Goal: Book appointment/travel/reservation

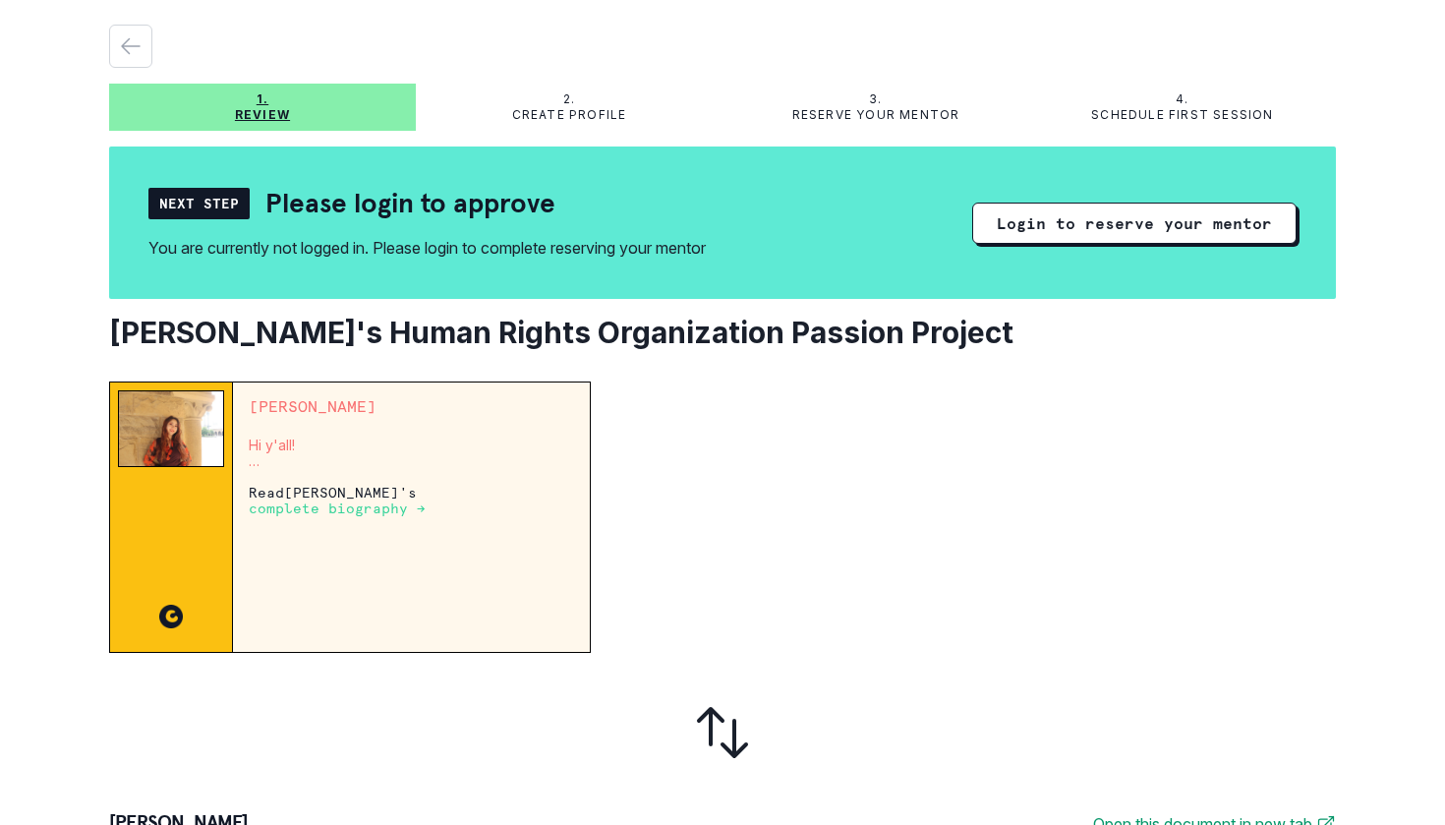
scroll to position [50, 0]
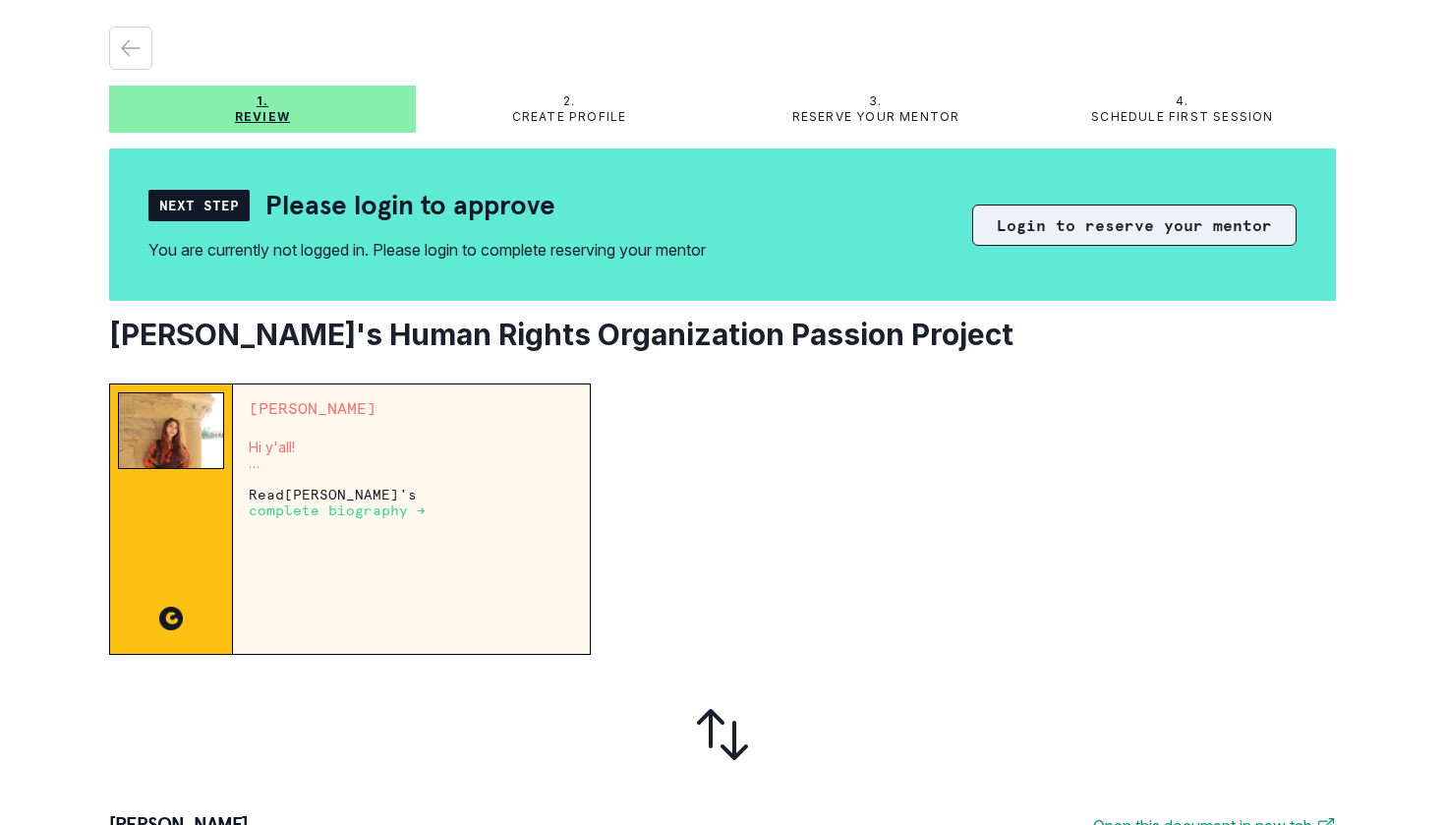
click at [1150, 232] on button "Login to reserve your mentor" at bounding box center [1134, 225] width 324 height 41
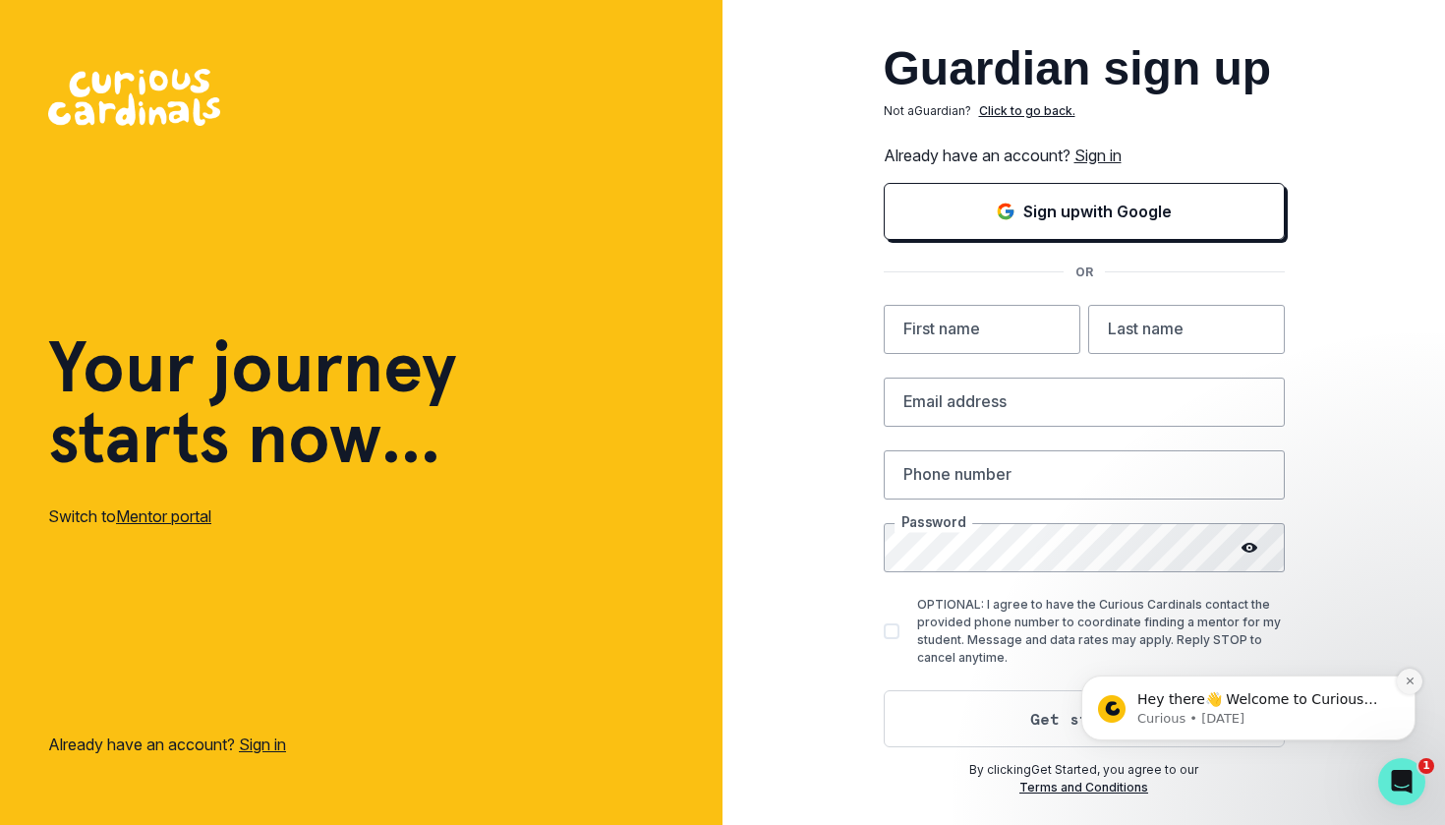
click at [1414, 686] on icon "Dismiss notification" at bounding box center [1410, 681] width 11 height 11
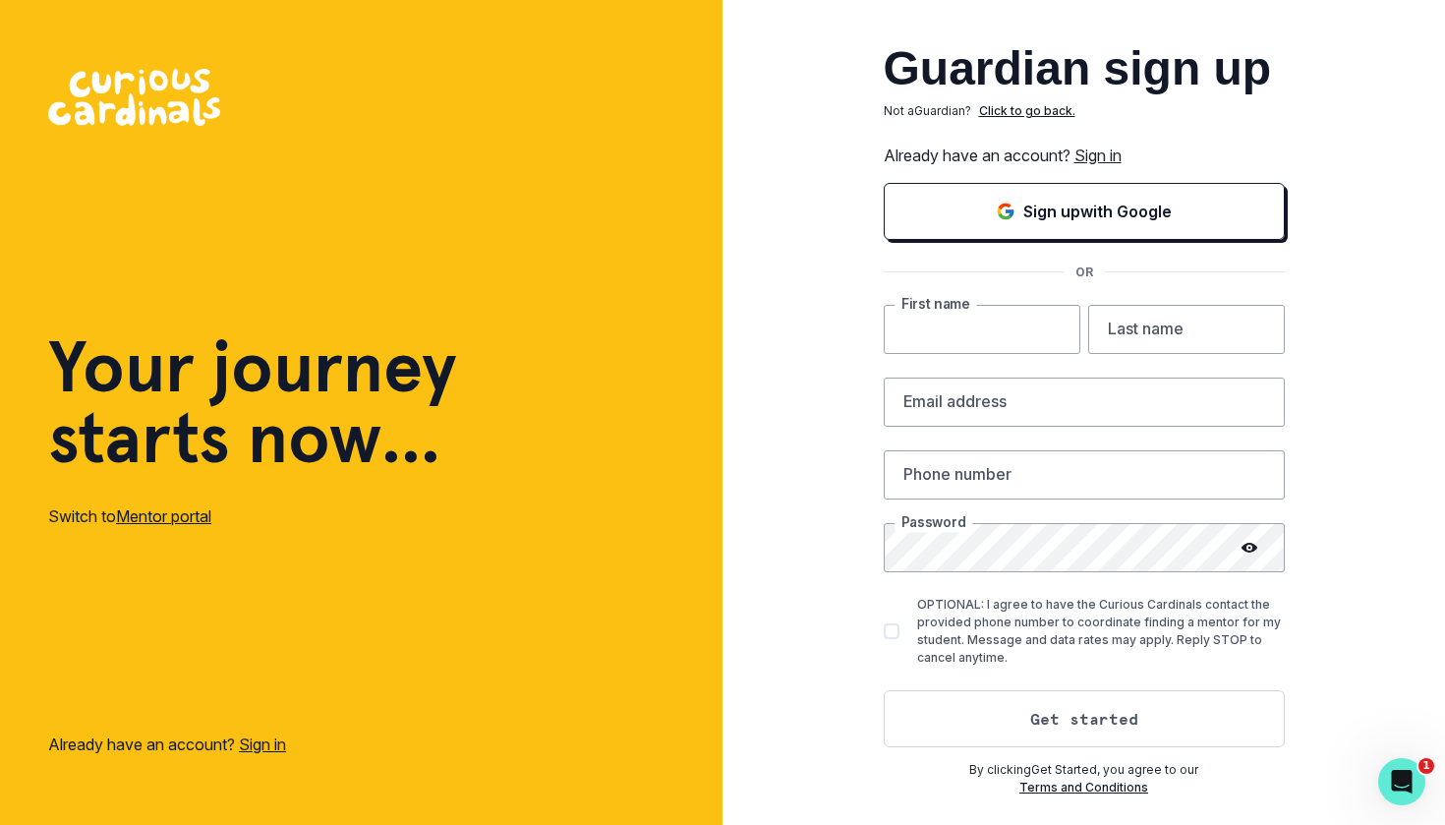
click at [976, 328] on input "text" at bounding box center [982, 329] width 197 height 49
type input "[PERSON_NAME]"
type input "[EMAIL_ADDRESS][DOMAIN_NAME]"
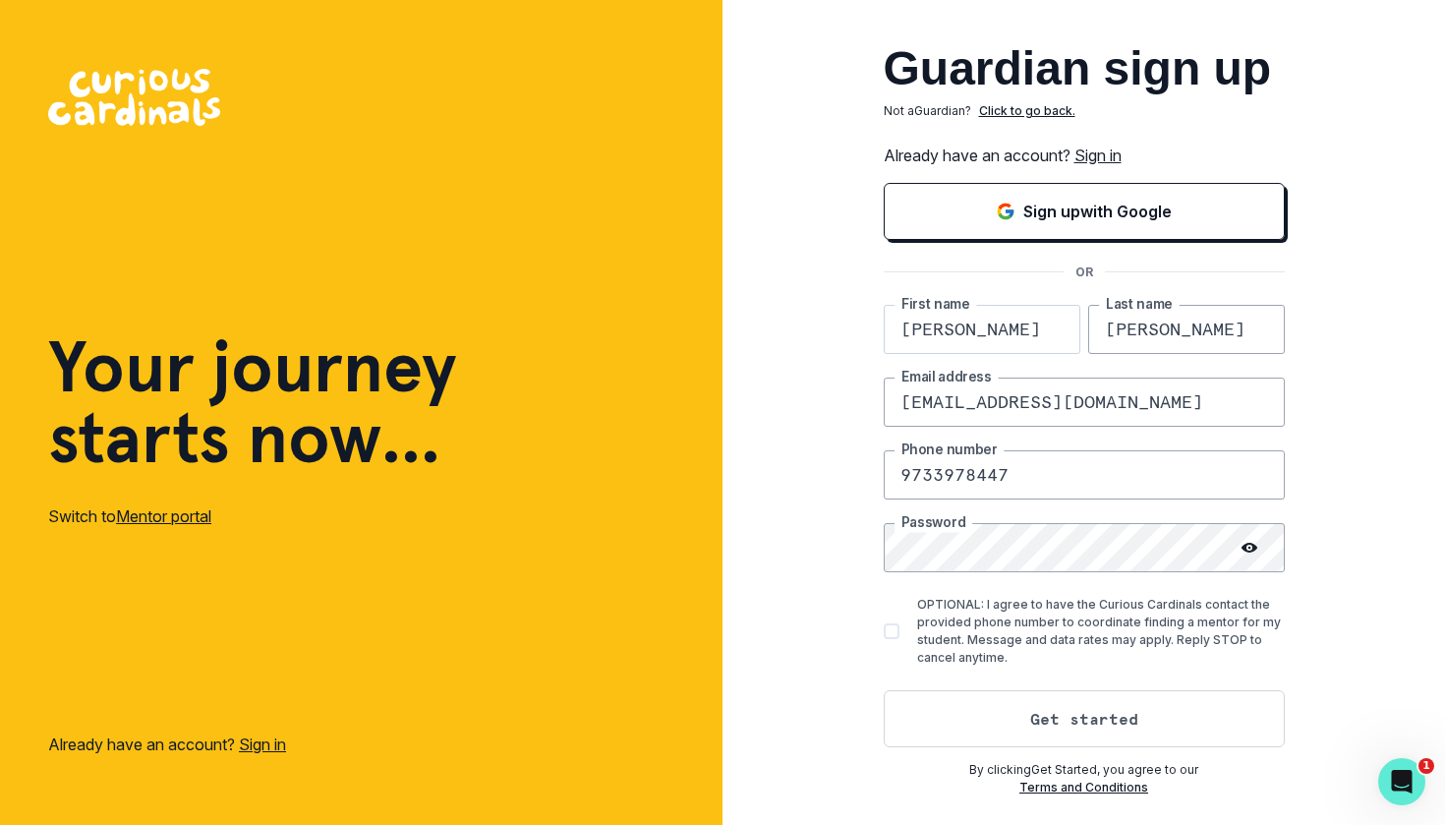
type input "9733978447"
click at [1301, 638] on div "Guardian sign up Not a Guardian ? Click to go back. Already have an account? Si…" at bounding box center [1084, 412] width 723 height 825
click at [1118, 720] on button "Get started" at bounding box center [1084, 718] width 401 height 57
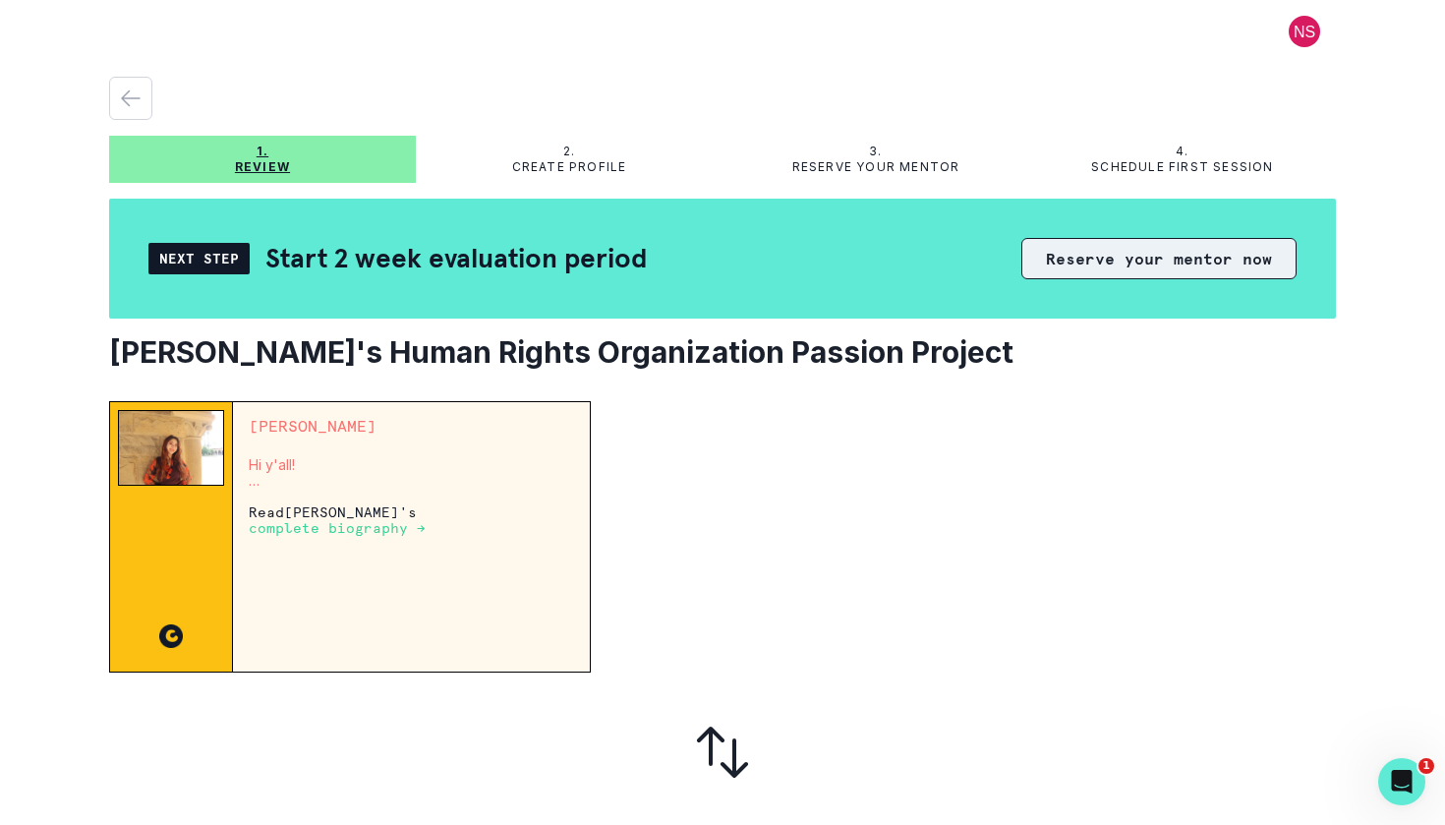
click at [1177, 267] on button "Reserve your mentor now" at bounding box center [1159, 258] width 275 height 41
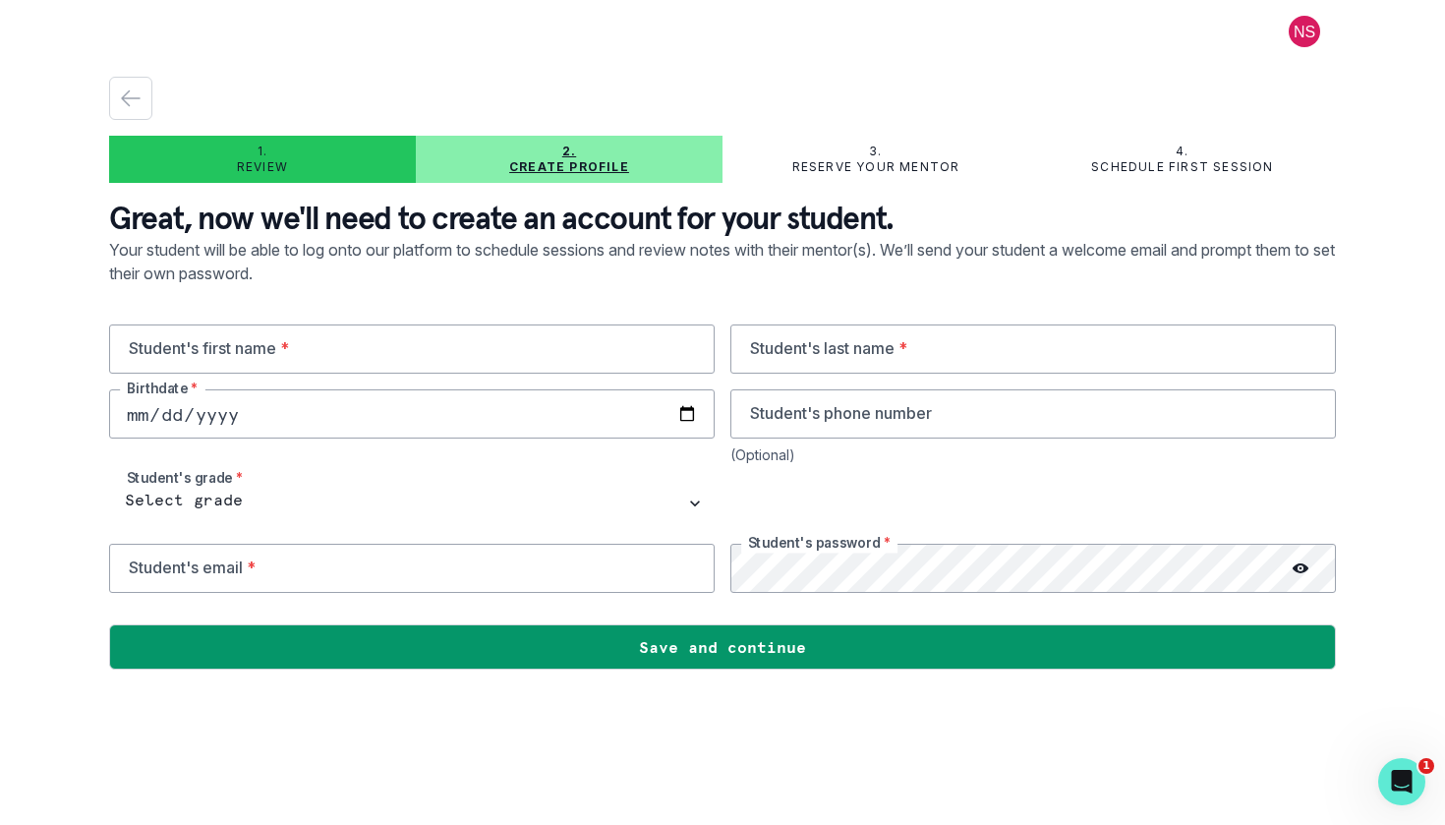
click at [123, 107] on icon "button" at bounding box center [131, 99] width 24 height 24
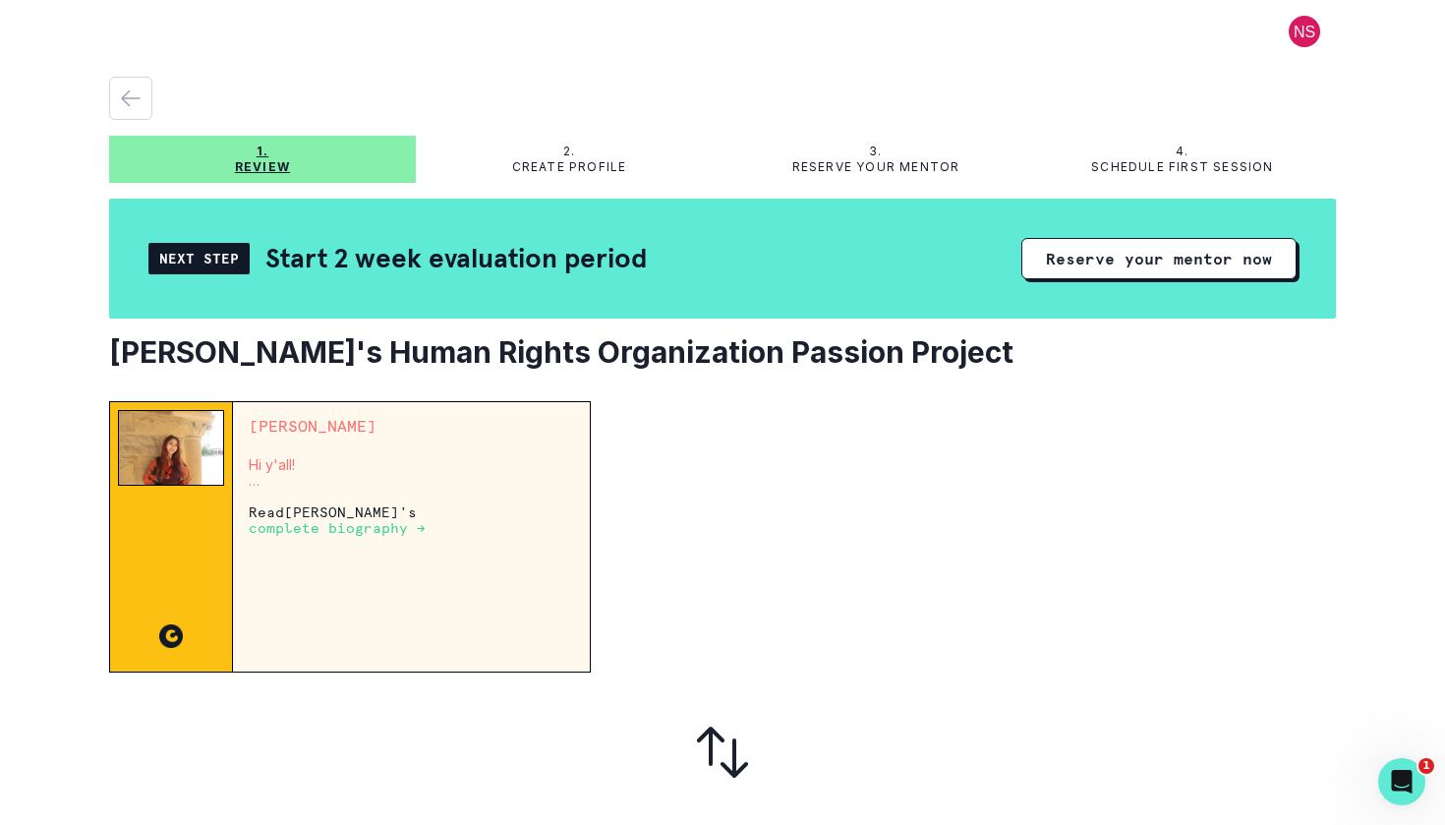
click at [345, 512] on p "Read [PERSON_NAME] 's complete biography →" at bounding box center [411, 519] width 325 height 31
click at [1100, 278] on button "Reserve your mentor now" at bounding box center [1159, 258] width 275 height 41
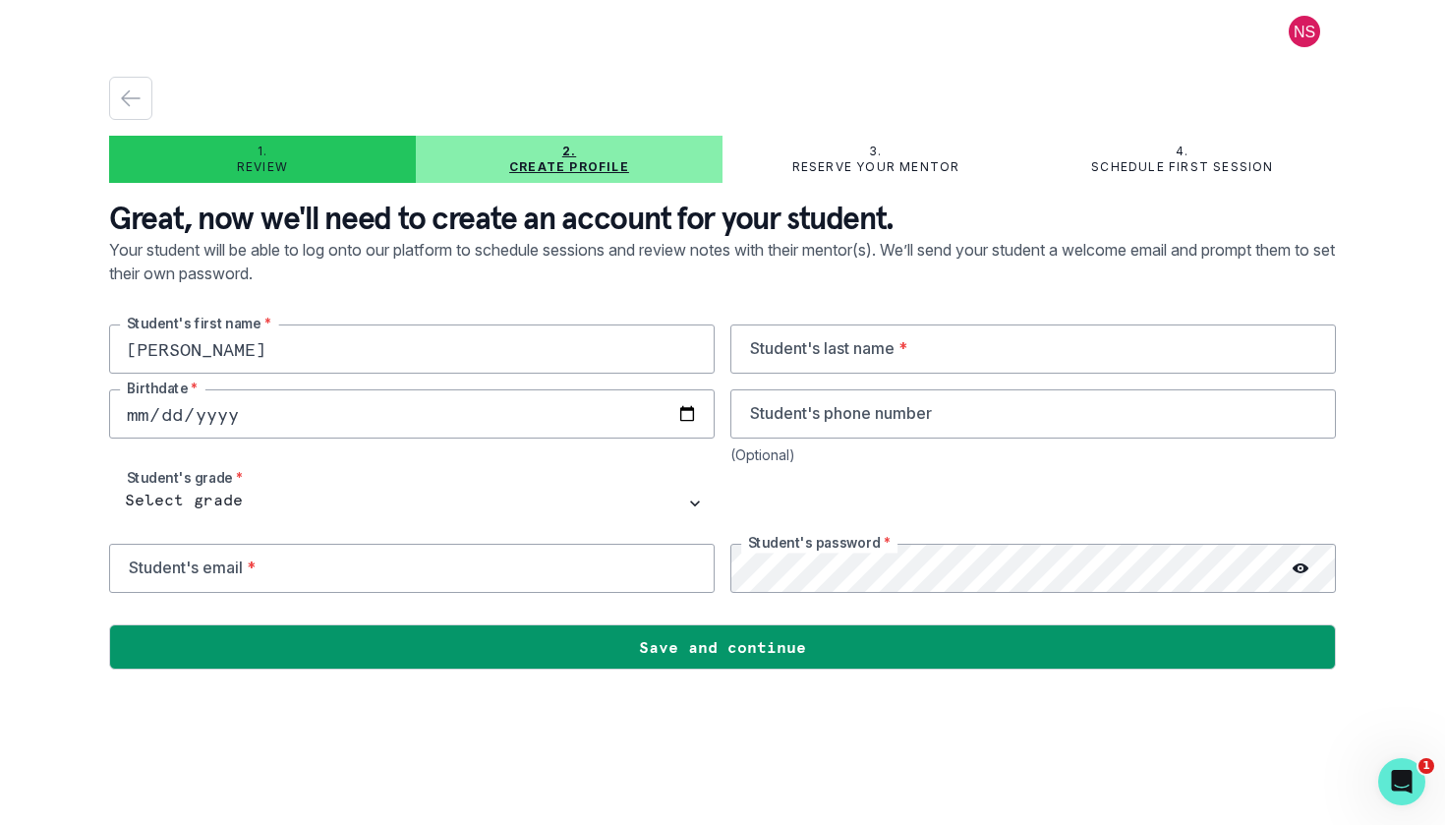
type input "[PERSON_NAME]"
type input "[DATE]"
click at [308, 573] on input "email" at bounding box center [412, 568] width 606 height 49
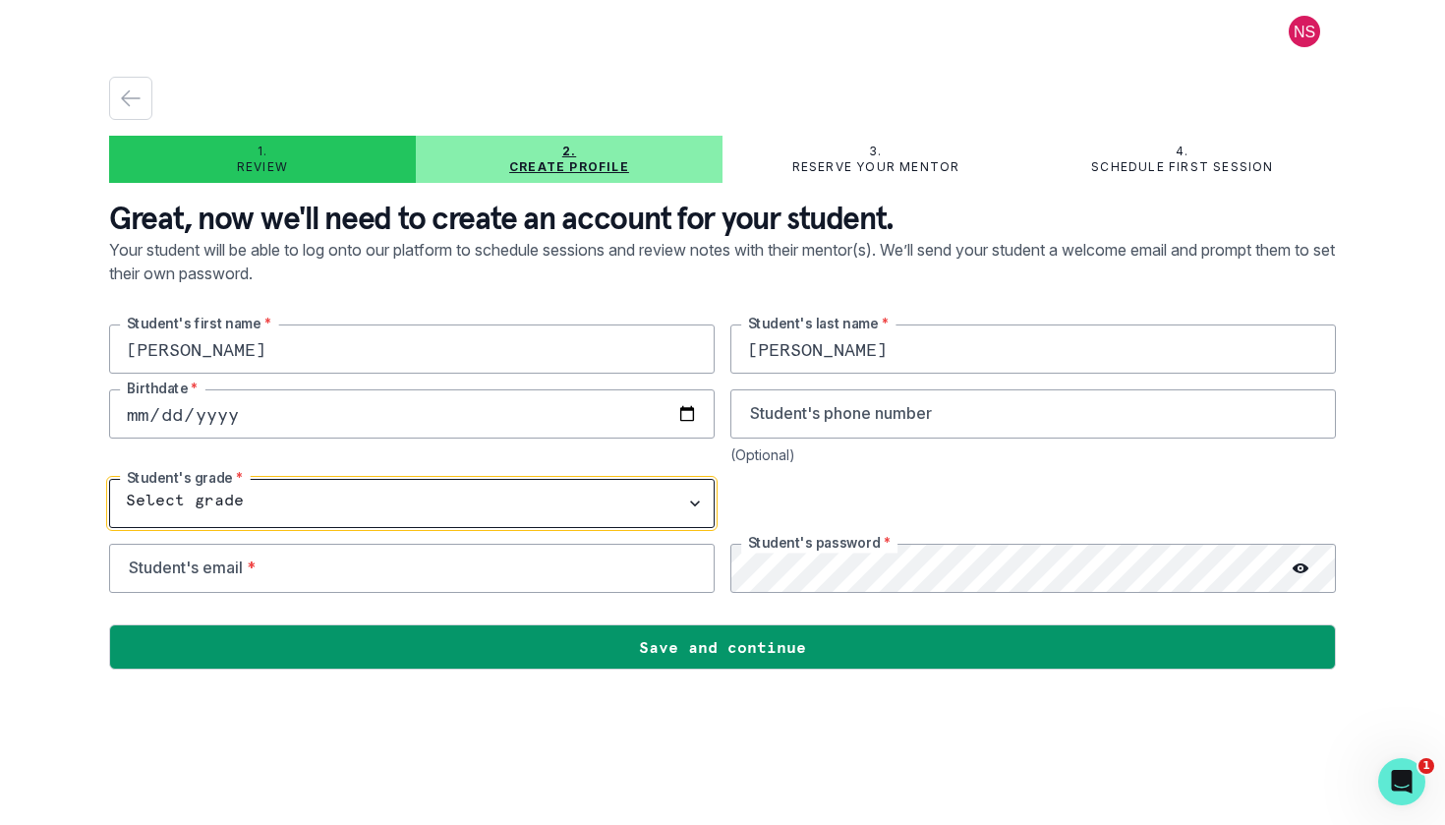
select select "10th Grade"
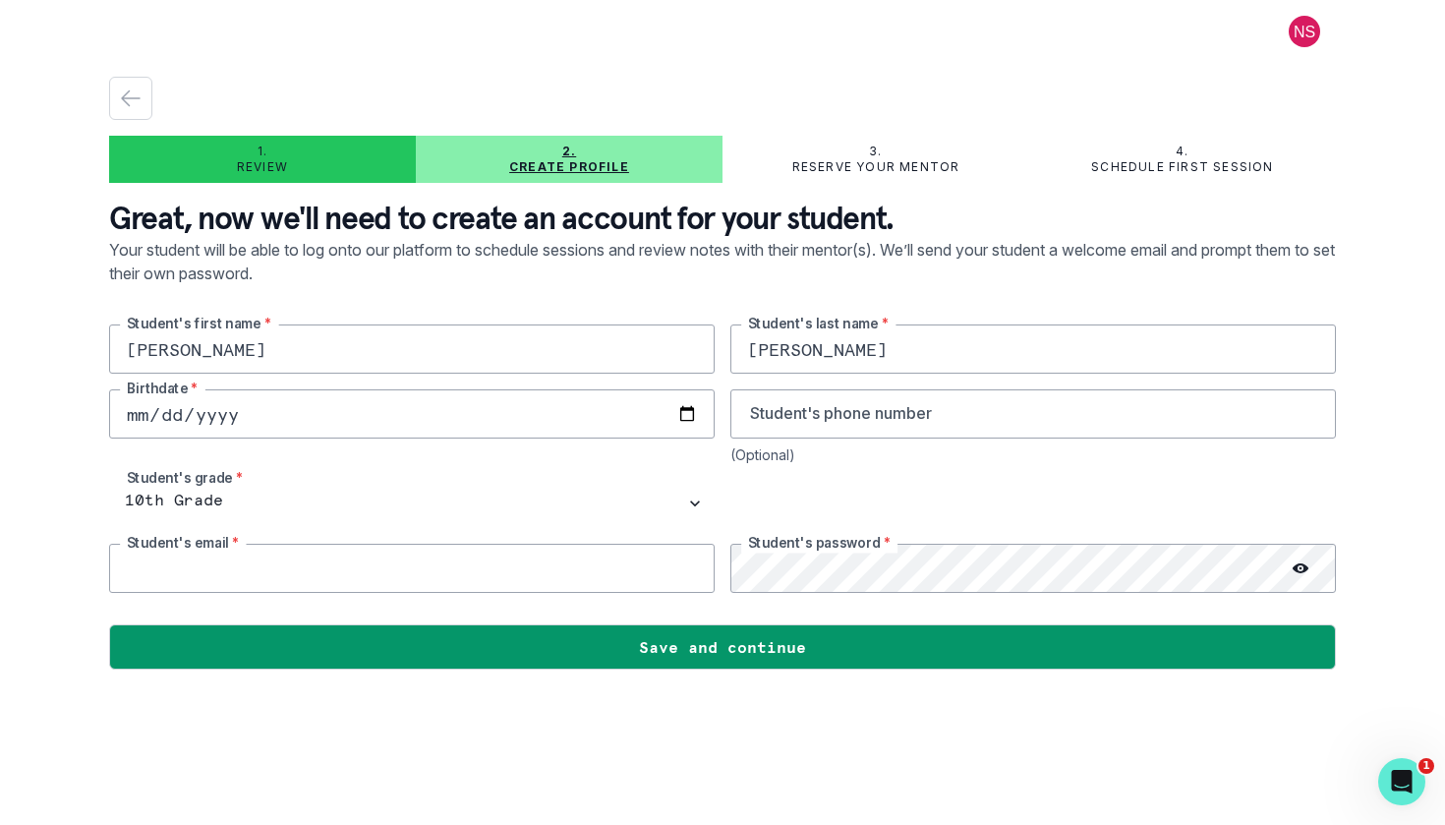
click at [320, 582] on input "email" at bounding box center [412, 568] width 606 height 49
type input "[EMAIL_ADDRESS][DOMAIN_NAME]"
click at [1299, 570] on icon at bounding box center [1301, 568] width 16 height 16
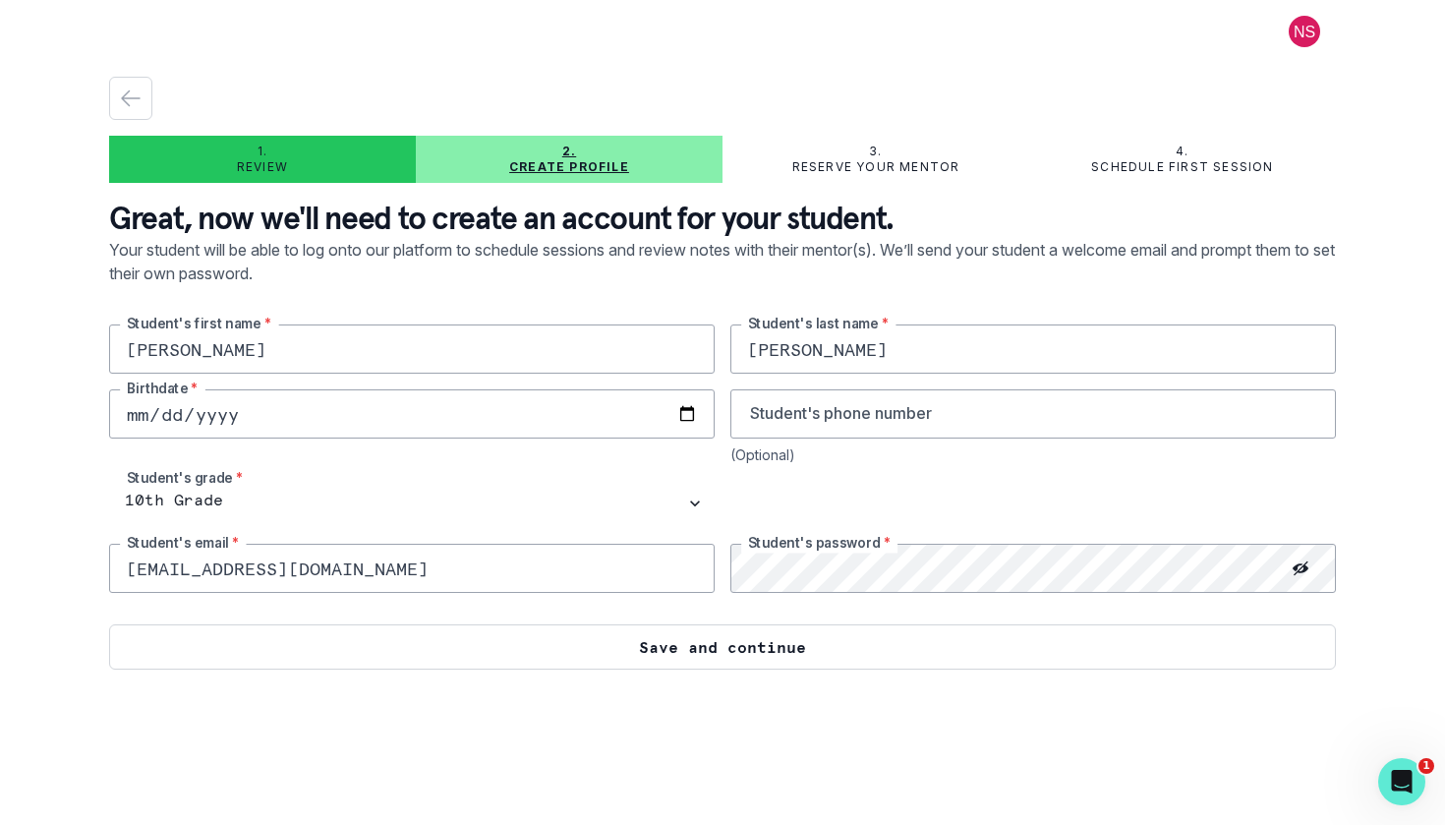
click at [894, 661] on button "Save and continue" at bounding box center [722, 646] width 1227 height 45
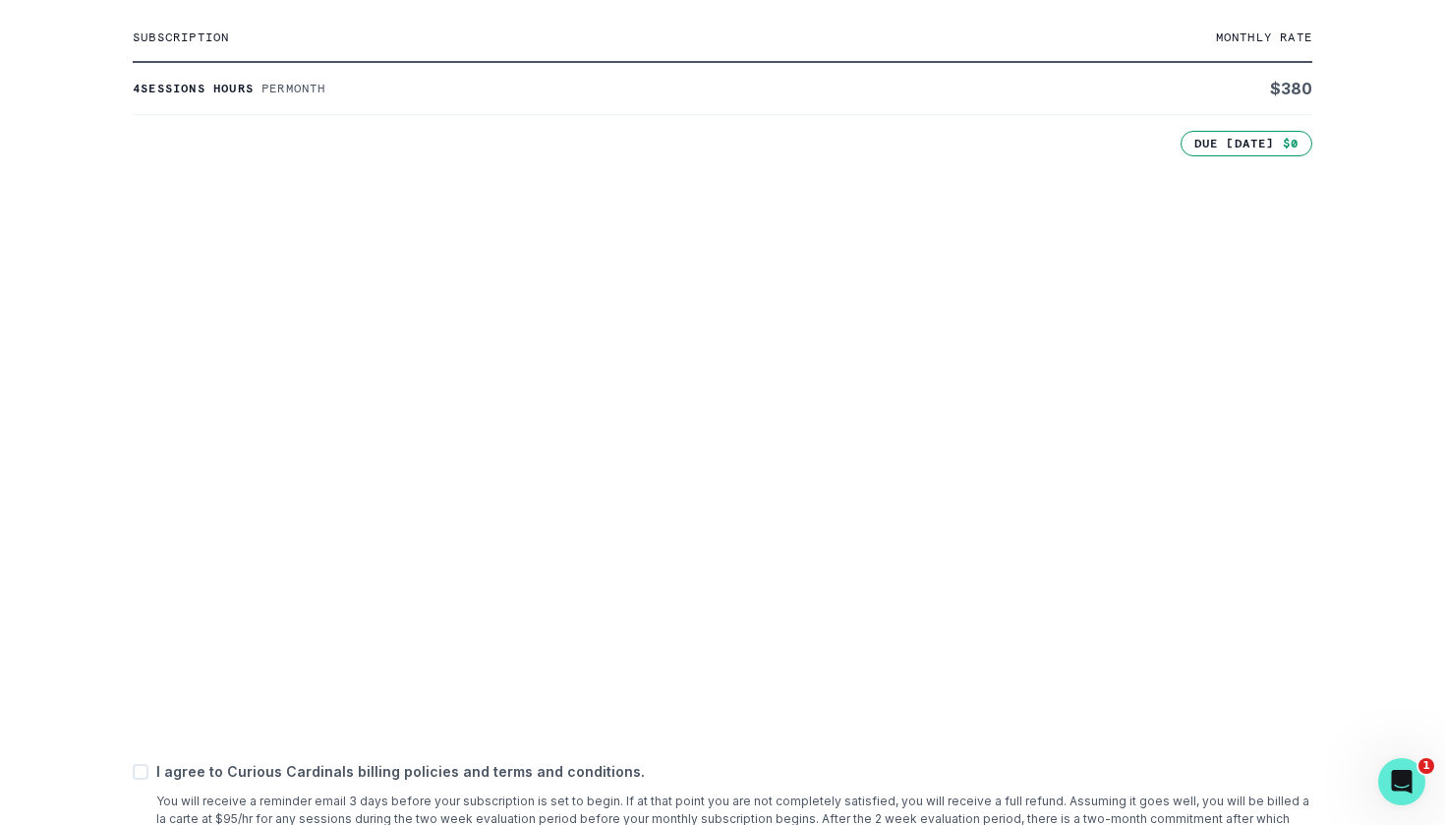
scroll to position [515, 0]
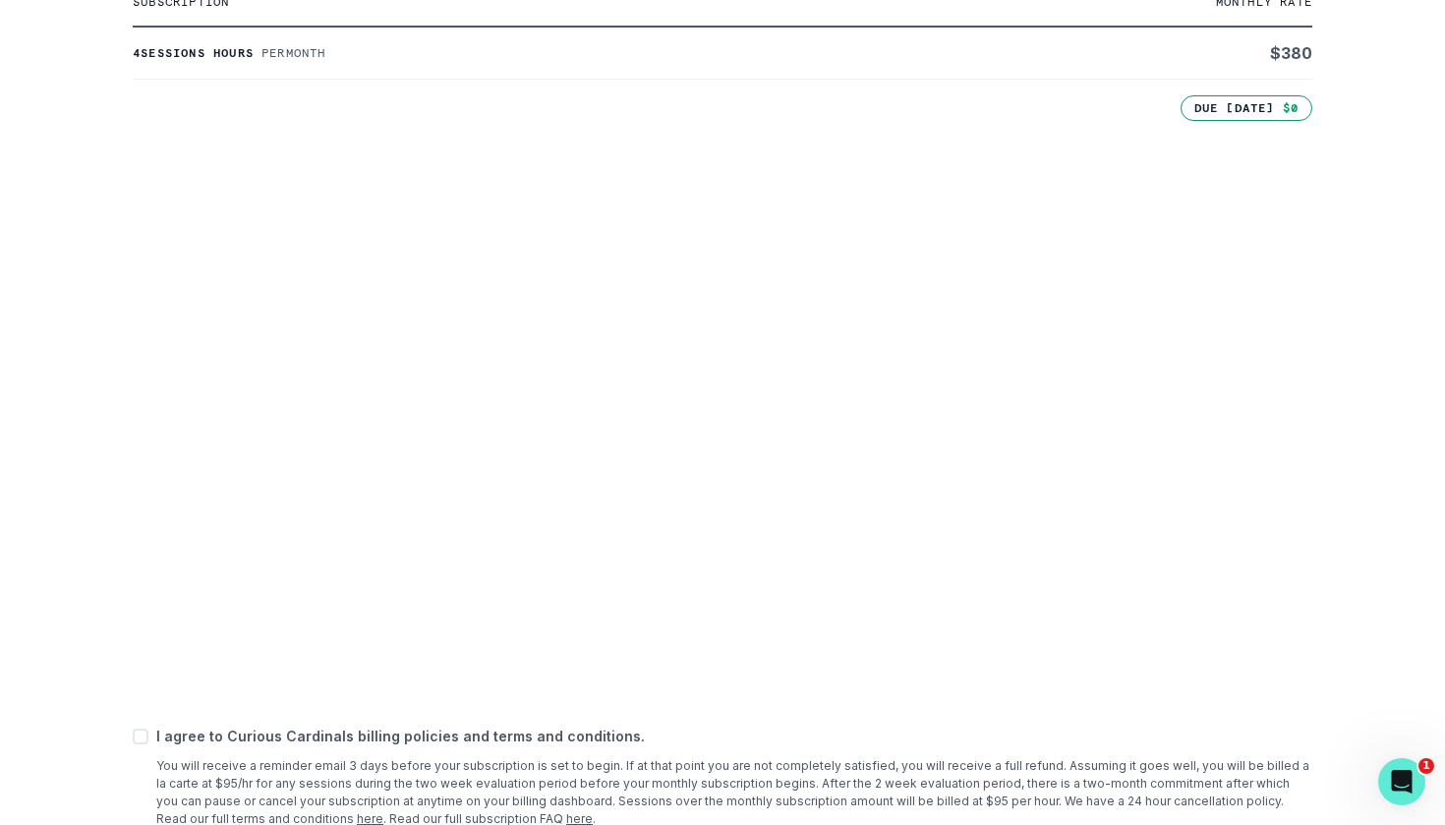
click at [103, 530] on main "1. Review 2. Create profile 3. Reserve your mentor 4. Schedule first session Ho…" at bounding box center [722, 412] width 1259 height 825
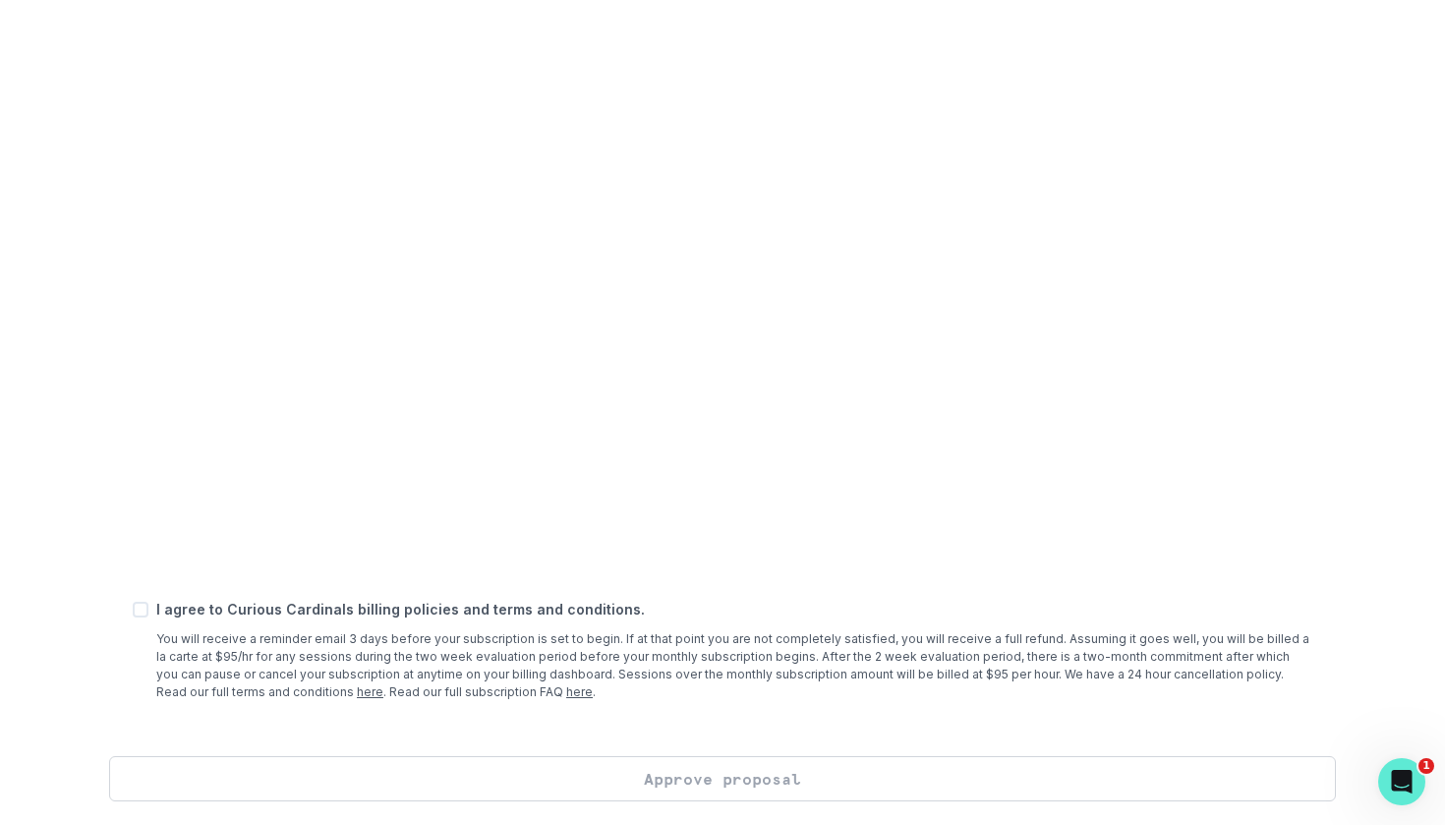
scroll to position [642, 0]
click at [140, 608] on span at bounding box center [141, 610] width 16 height 16
click at [133, 609] on input "checkbox" at bounding box center [132, 609] width 1 height 1
checkbox input "true"
click at [445, 781] on button "Approve proposal" at bounding box center [722, 778] width 1227 height 45
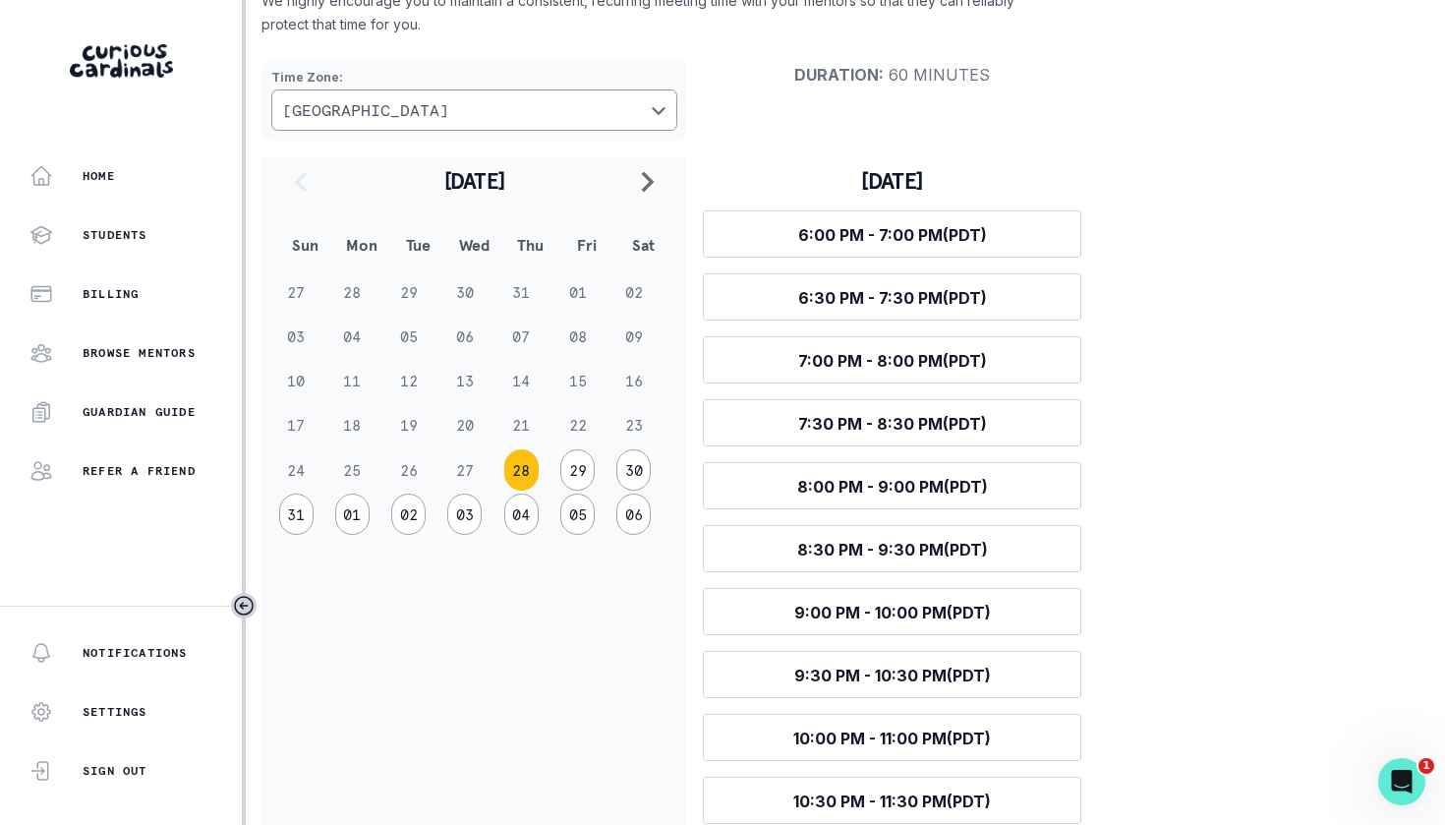
scroll to position [174, 0]
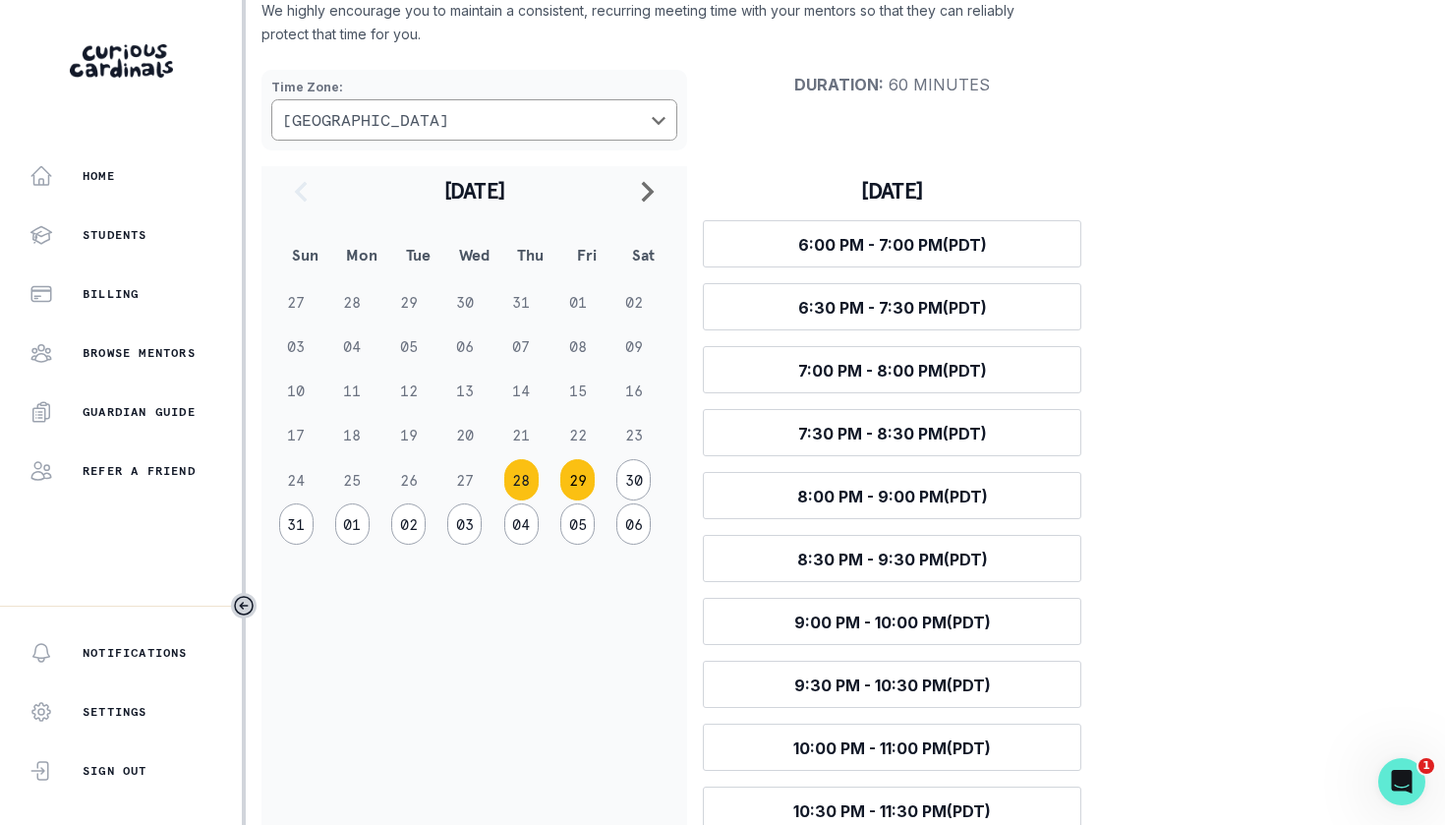
click at [569, 485] on button "29" at bounding box center [577, 479] width 34 height 41
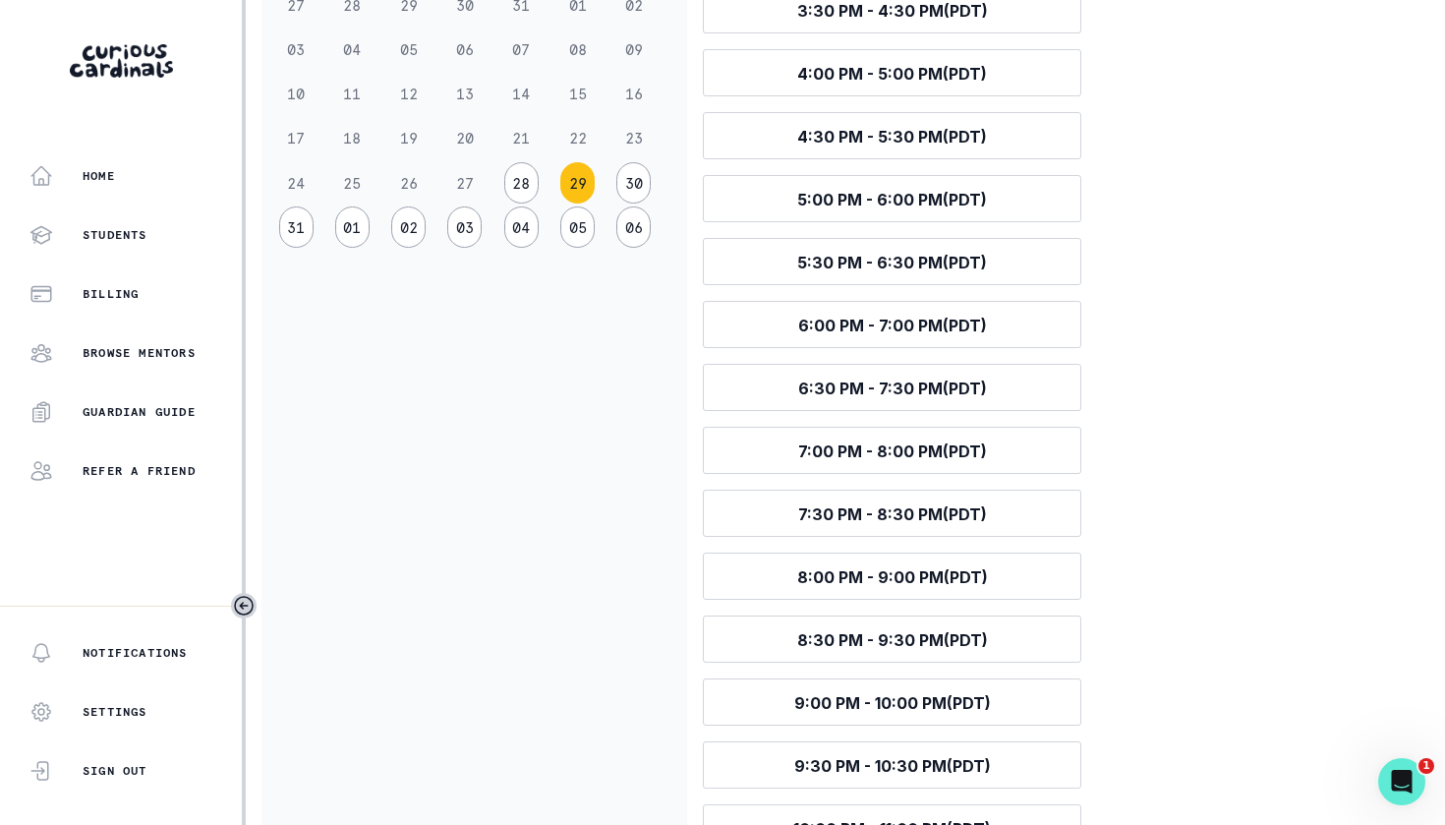
scroll to position [318, 0]
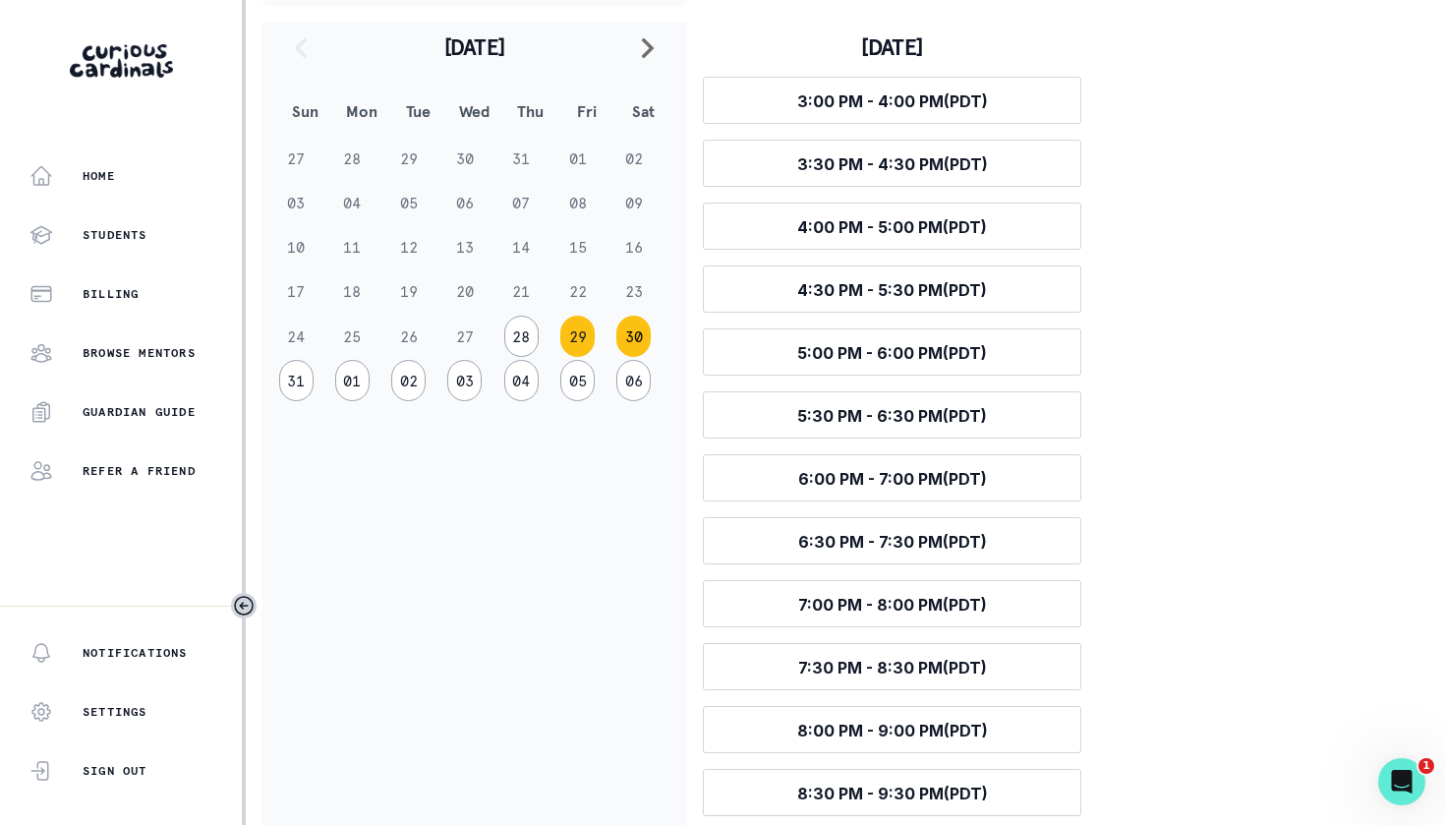
click at [634, 341] on button "30" at bounding box center [634, 336] width 34 height 41
click at [579, 337] on button "29" at bounding box center [577, 336] width 34 height 41
click at [306, 384] on button "31" at bounding box center [296, 380] width 34 height 41
click at [571, 341] on button "29" at bounding box center [577, 336] width 34 height 41
click at [351, 386] on button "01" at bounding box center [352, 380] width 34 height 41
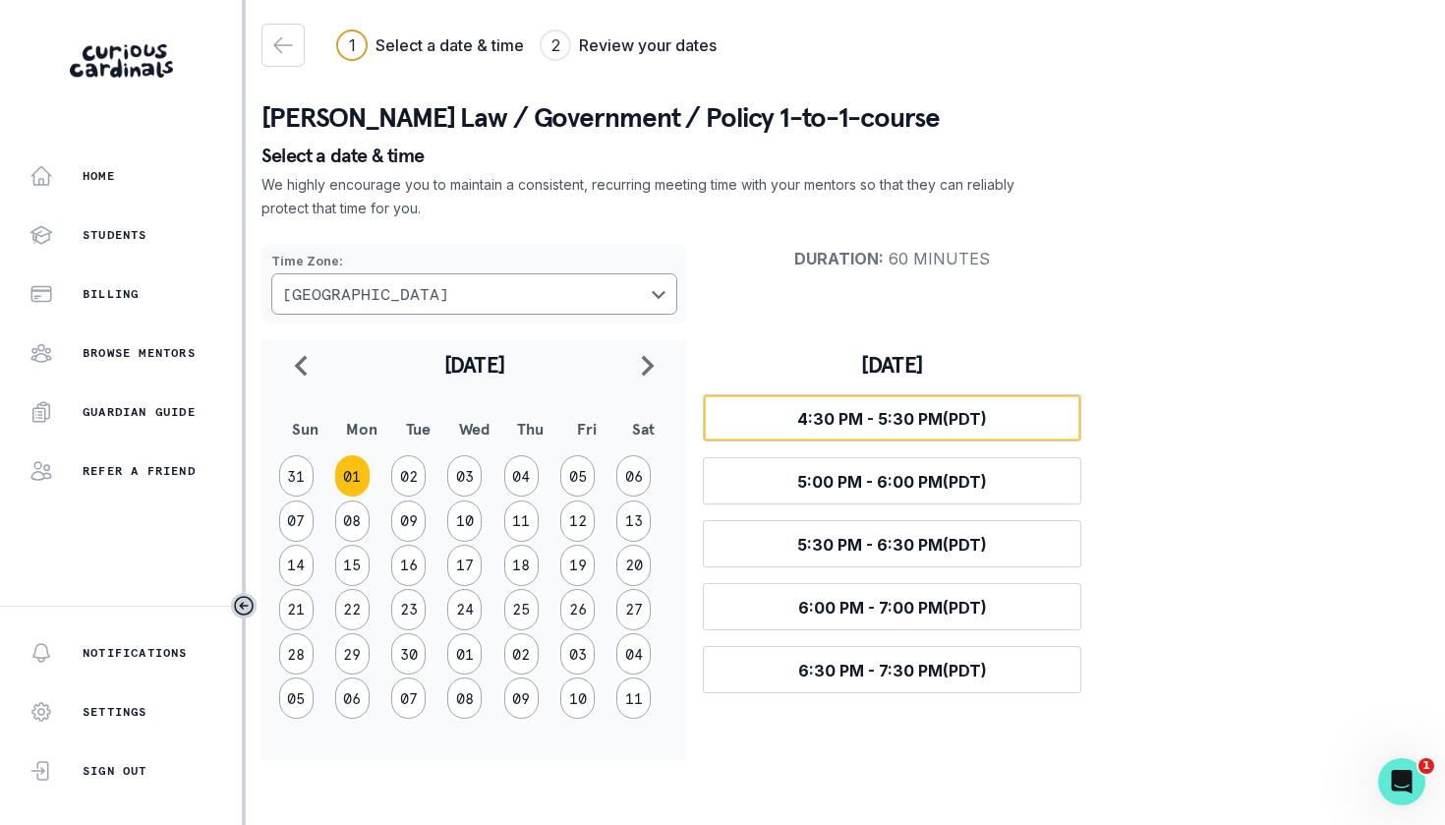
scroll to position [0, 0]
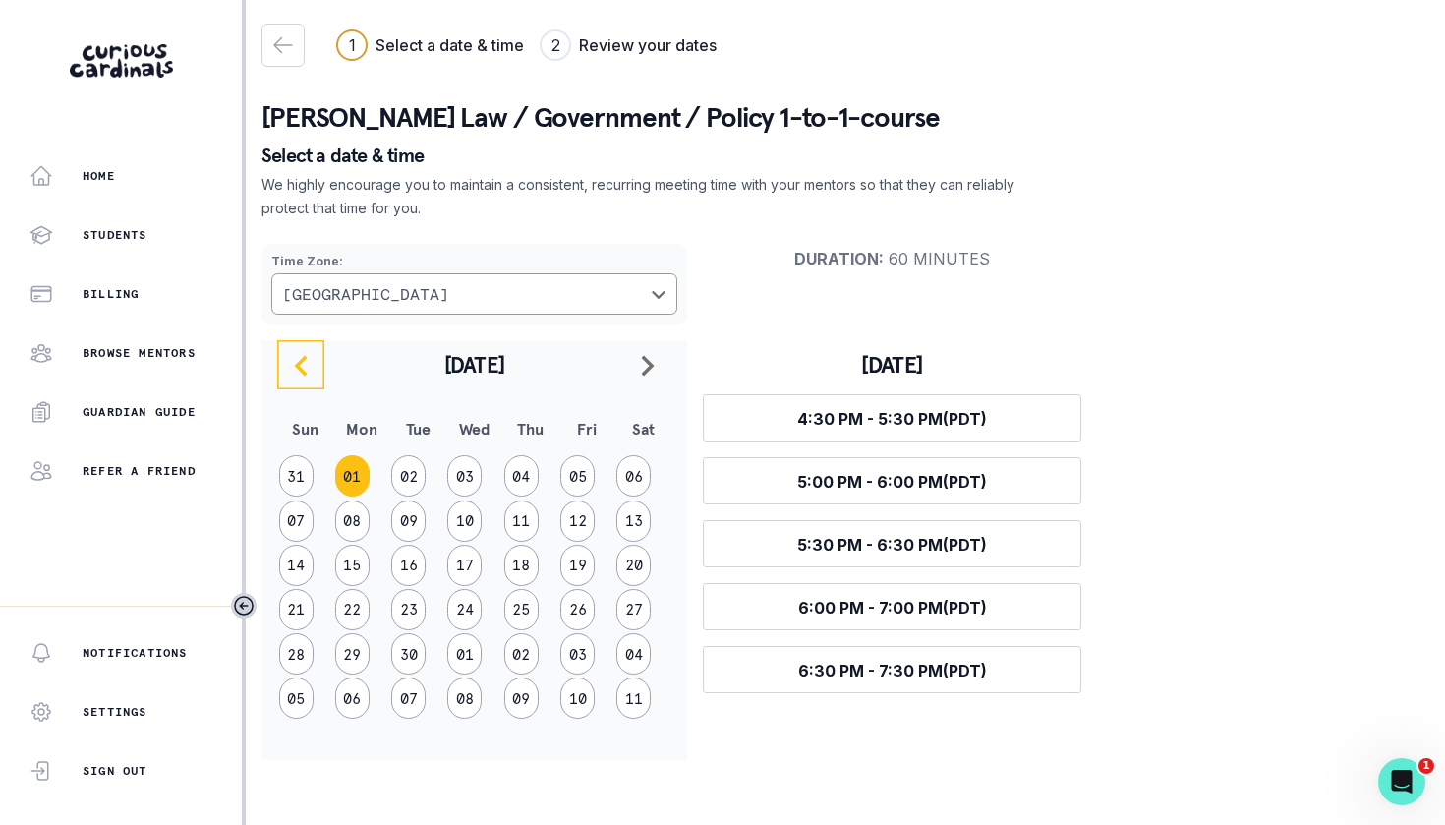
click at [311, 364] on icon "navigate to previous month" at bounding box center [301, 366] width 24 height 24
click at [577, 658] on button "29" at bounding box center [577, 653] width 34 height 41
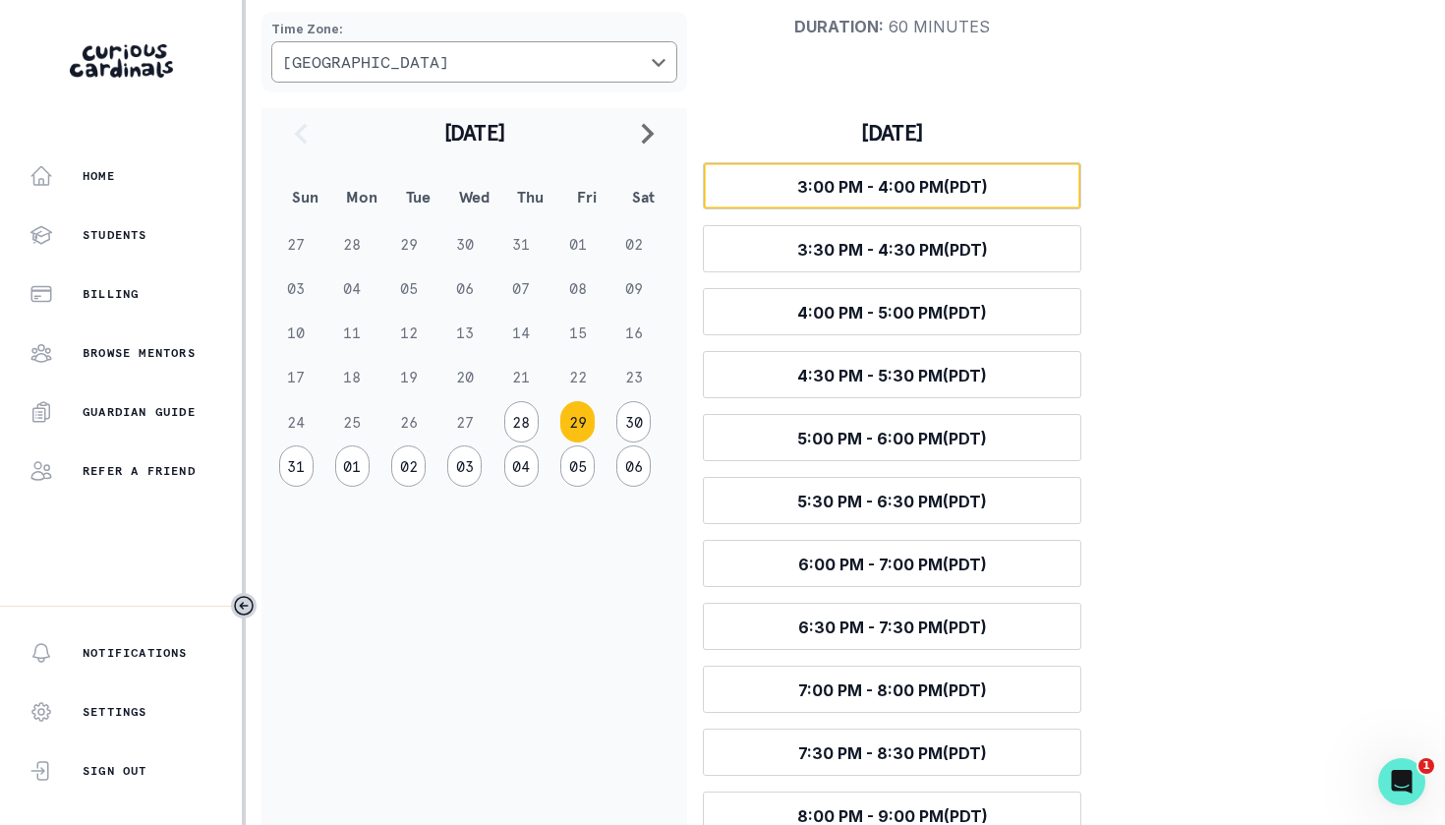
scroll to position [231, 0]
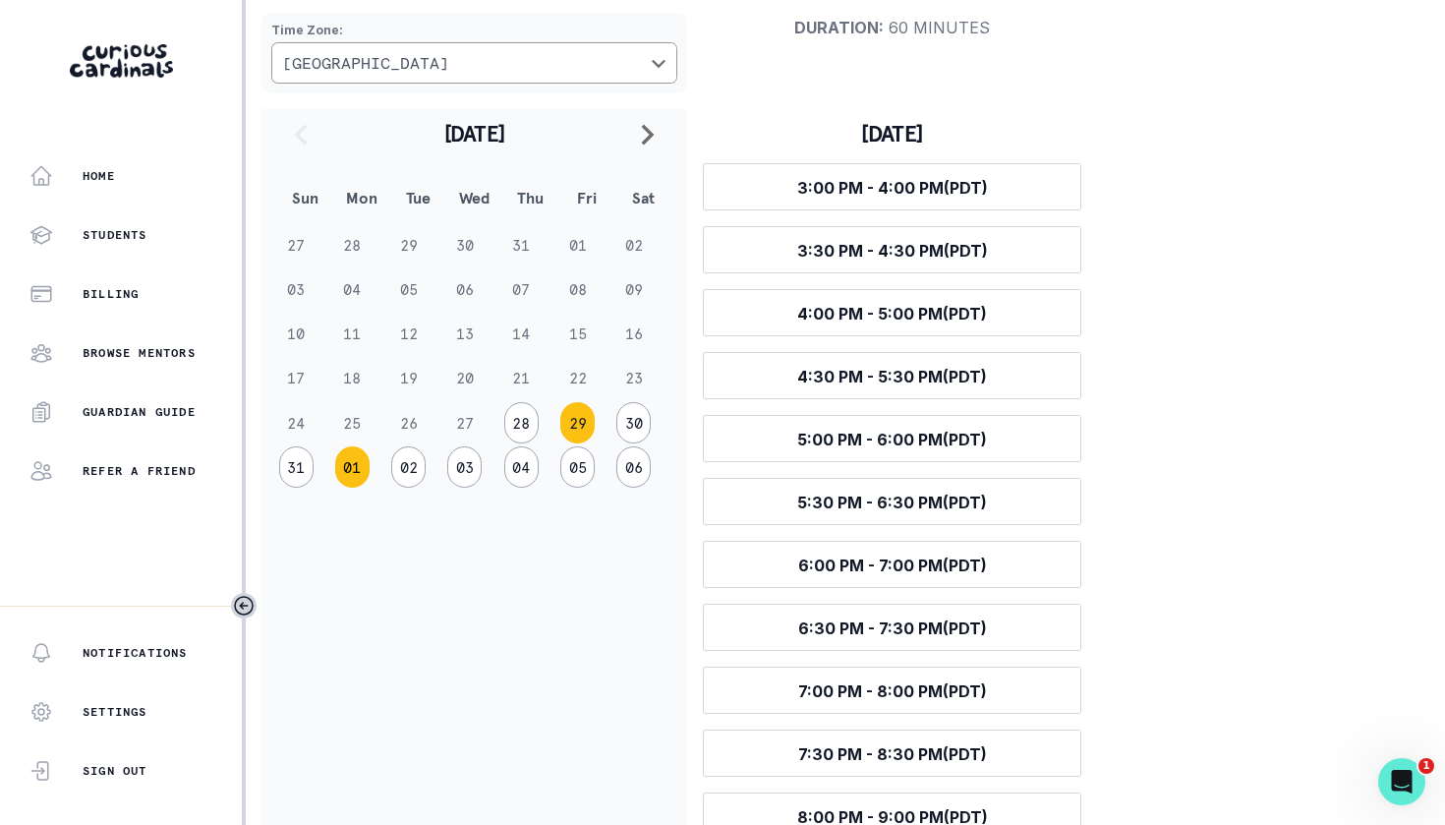
click at [357, 472] on button "01" at bounding box center [352, 466] width 34 height 41
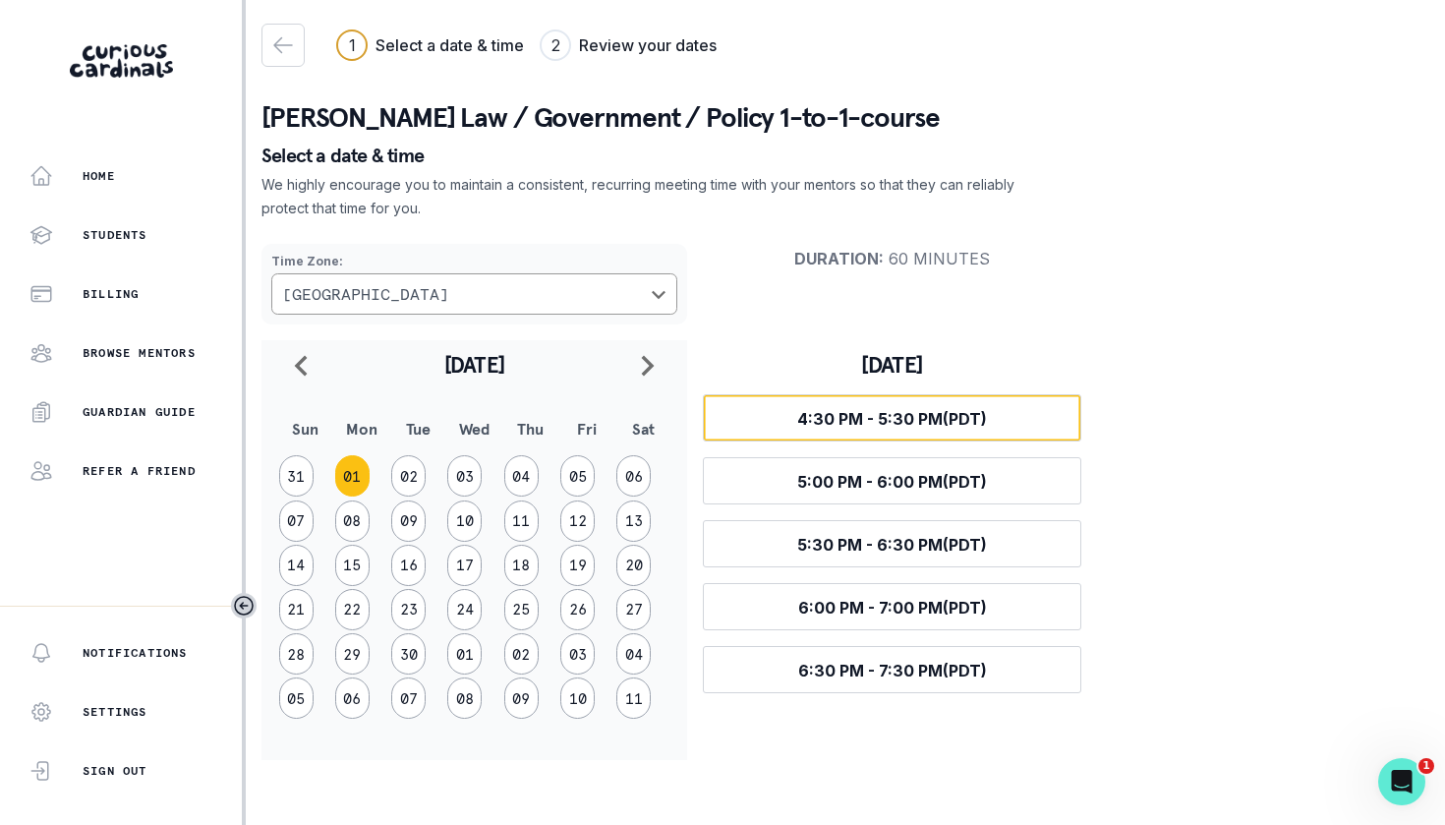
scroll to position [0, 0]
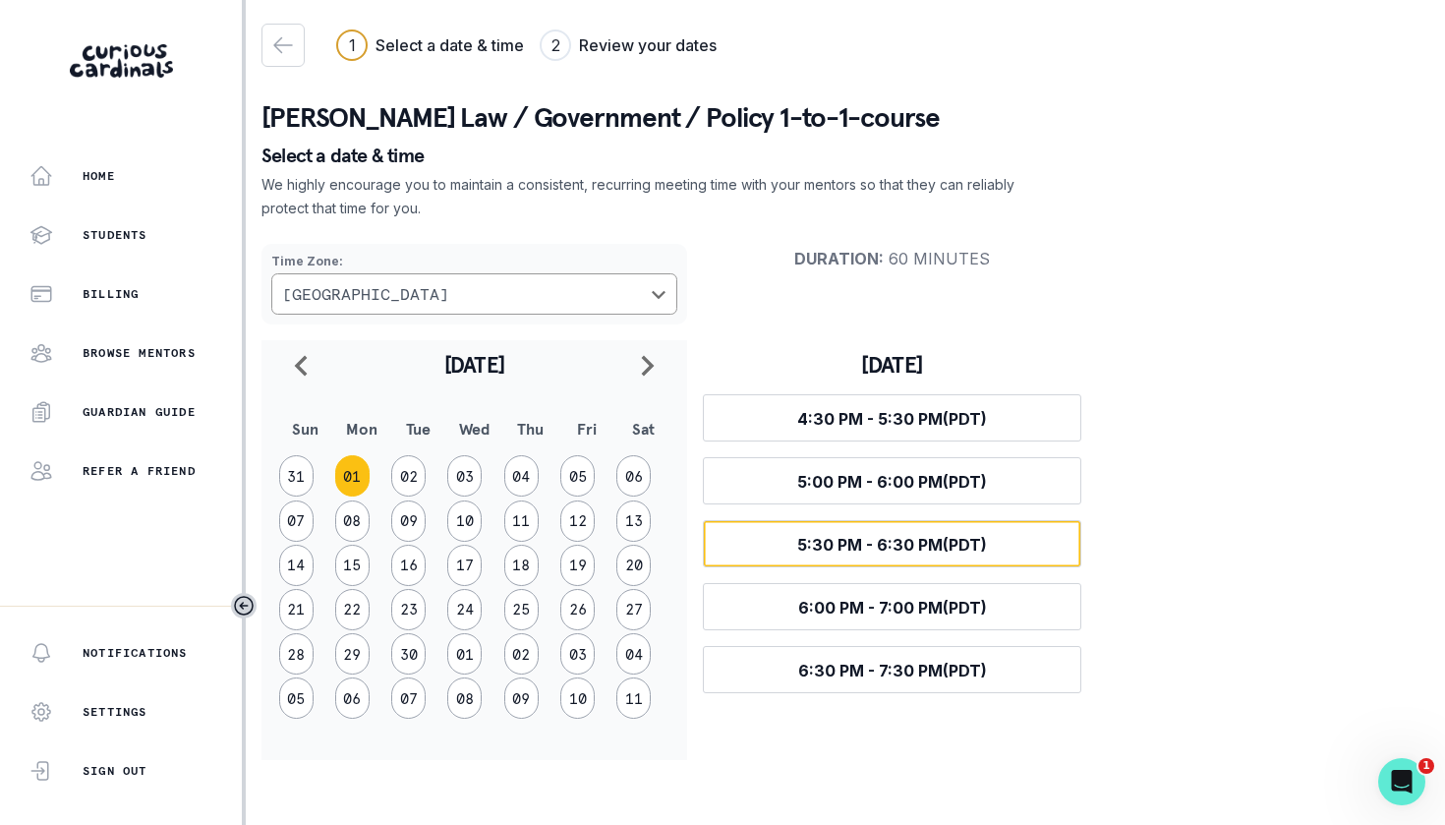
click at [939, 537] on span "5:30 PM - 6:30 PM (PDT)" at bounding box center [892, 545] width 190 height 20
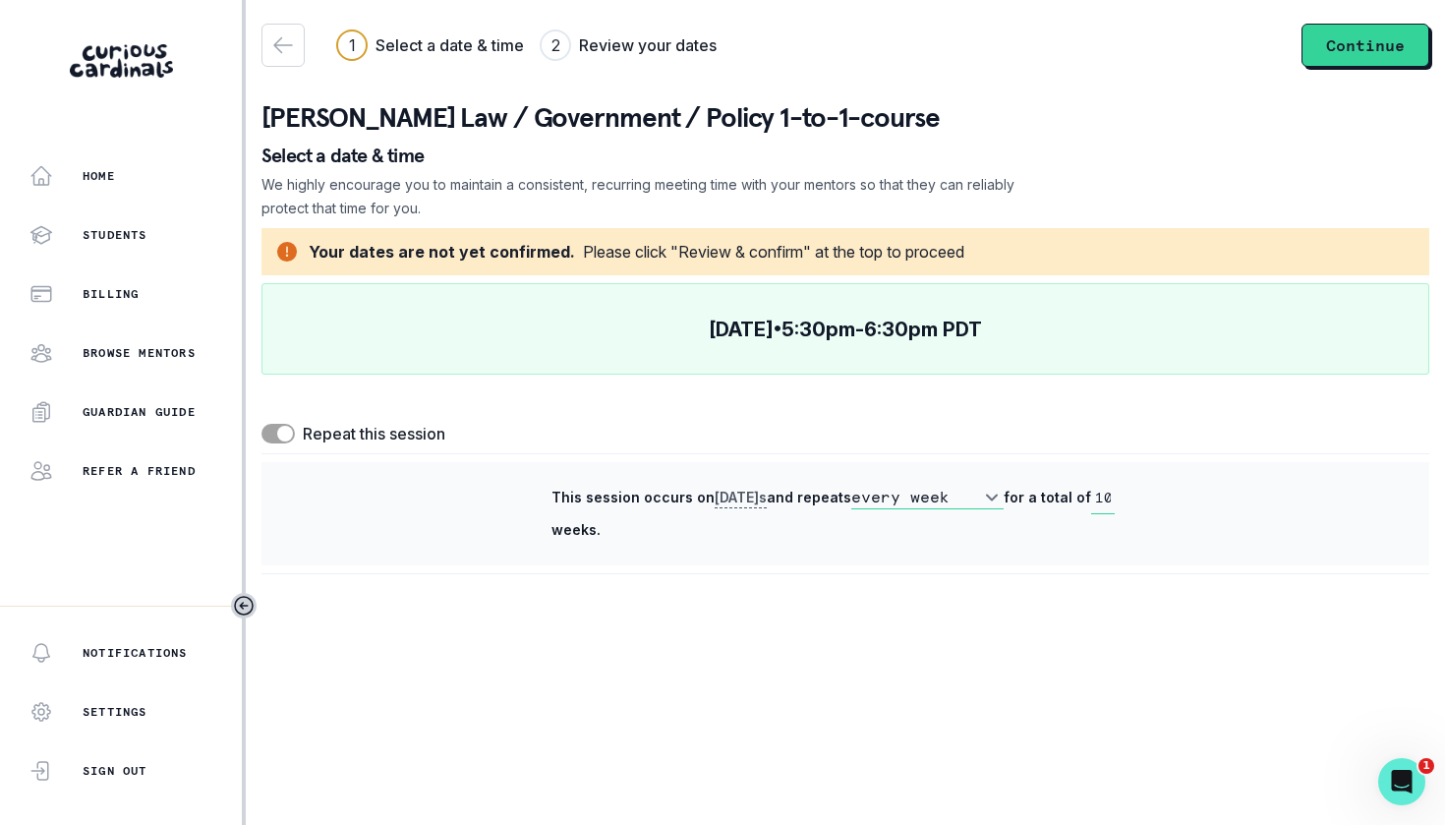
click at [275, 437] on span at bounding box center [278, 434] width 33 height 20
click at [262, 424] on input "checkbox" at bounding box center [261, 423] width 1 height 1
checkbox input "false"
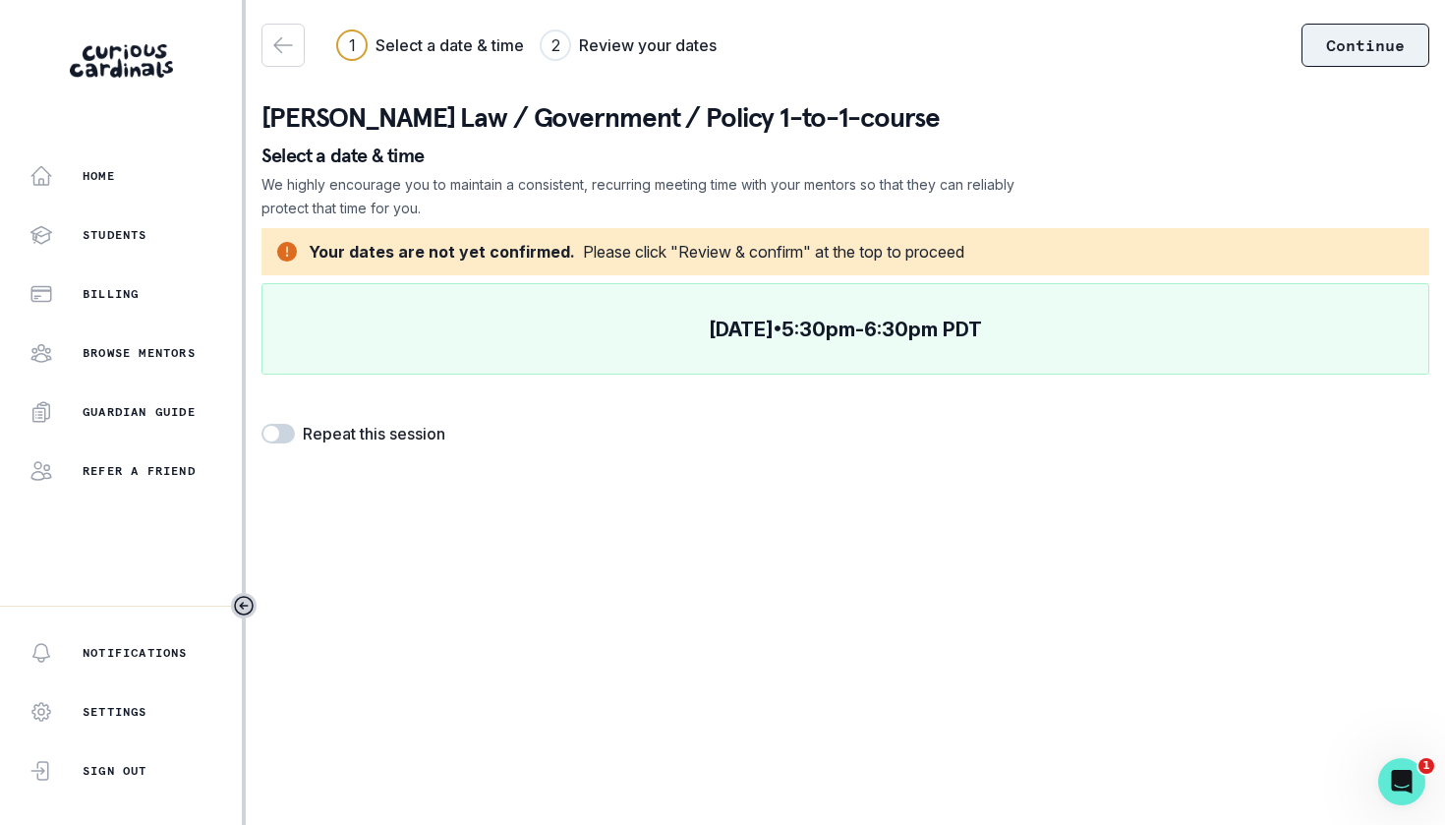
click at [1375, 55] on button "Continue" at bounding box center [1366, 45] width 128 height 43
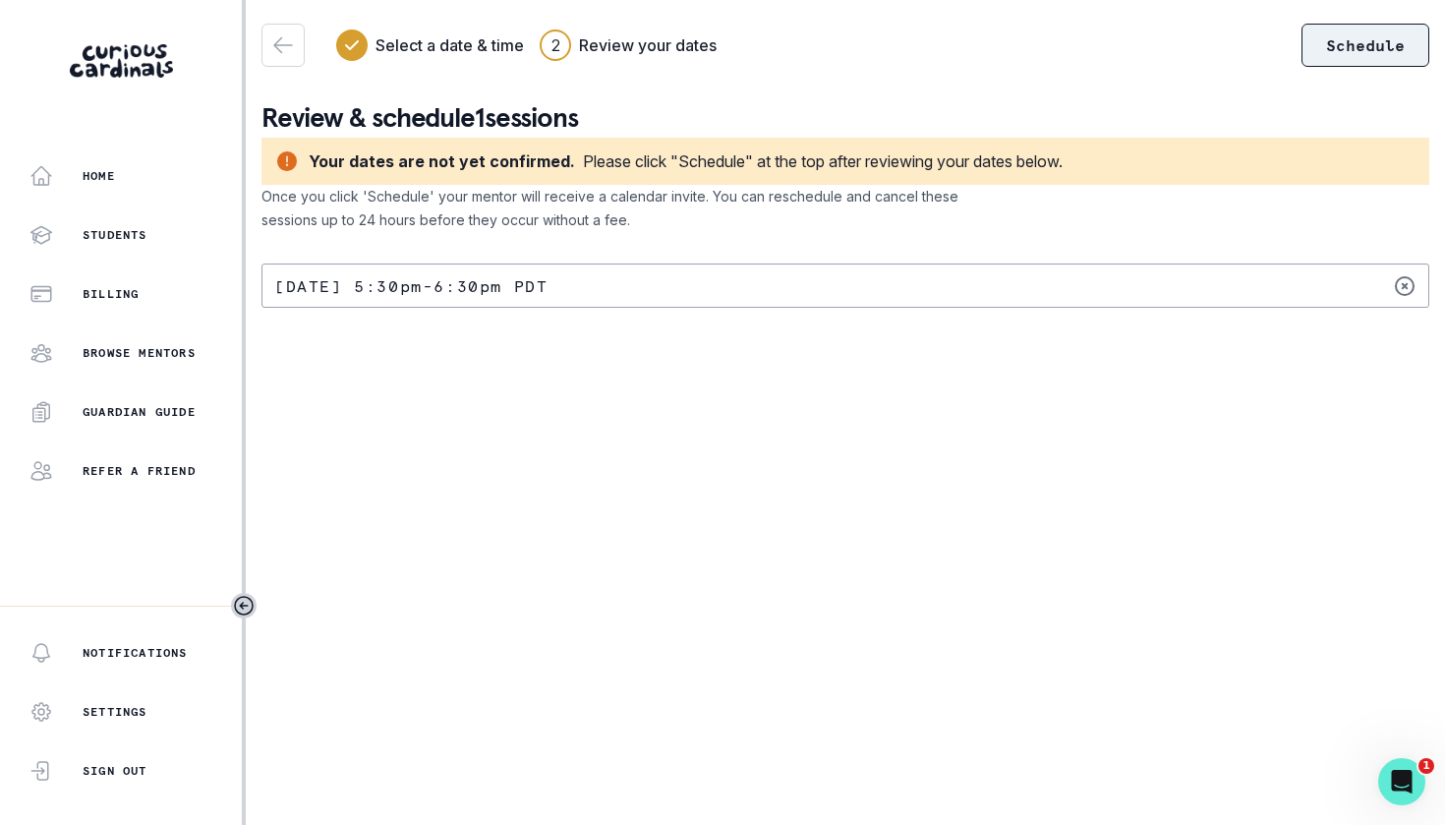
click at [1374, 54] on button "Schedule" at bounding box center [1366, 45] width 128 height 43
